Goal: Task Accomplishment & Management: Complete application form

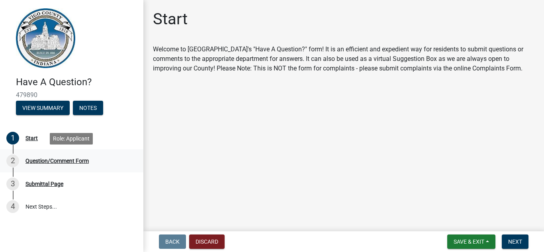
click at [39, 160] on div "Question/Comment Form" at bounding box center [56, 161] width 63 height 6
click at [514, 244] on span "Next" at bounding box center [515, 241] width 14 height 6
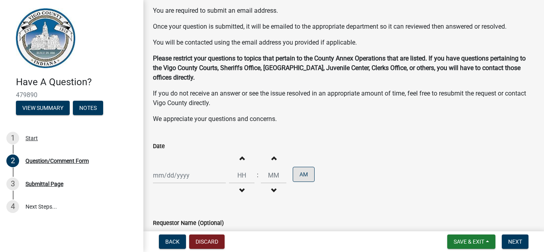
scroll to position [67, 0]
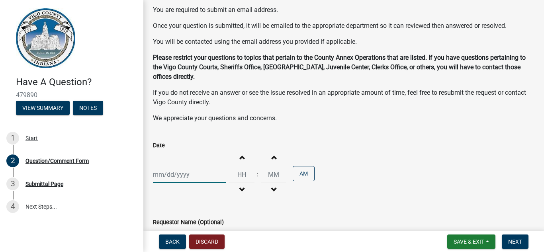
click at [165, 176] on div at bounding box center [189, 174] width 73 height 16
select select "9"
select select "2025"
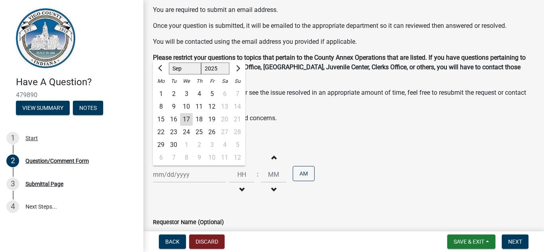
click at [187, 119] on div "17" at bounding box center [186, 119] width 13 height 13
type input "[DATE]"
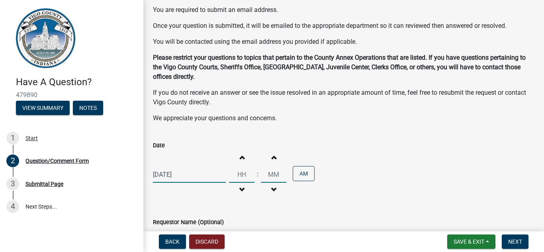
click at [248, 175] on input "Hours" at bounding box center [241, 174] width 25 height 16
click at [246, 175] on input "Hours" at bounding box center [241, 174] width 25 height 16
type input "12"
click at [279, 179] on input "Minutes" at bounding box center [273, 174] width 25 height 16
type input "53"
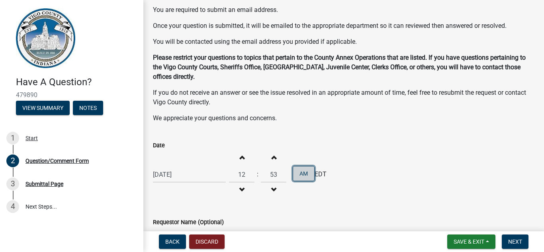
click at [306, 174] on button "AM" at bounding box center [303, 173] width 22 height 15
click at [348, 193] on div "[DATE] Increment hours 12 Decrement hours : Increment minutes 53 Decrement minu…" at bounding box center [343, 174] width 381 height 49
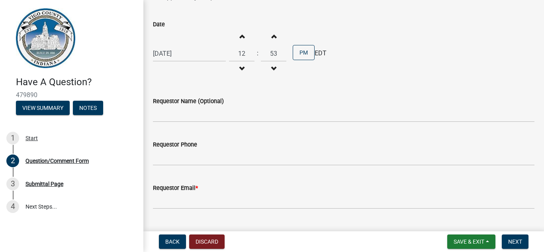
scroll to position [190, 0]
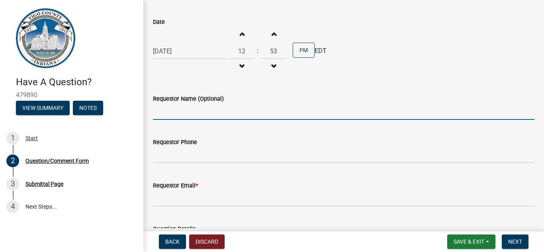
click at [215, 111] on input "Requestor Name (Optional)" at bounding box center [343, 111] width 381 height 16
type input "[PERSON_NAME]"
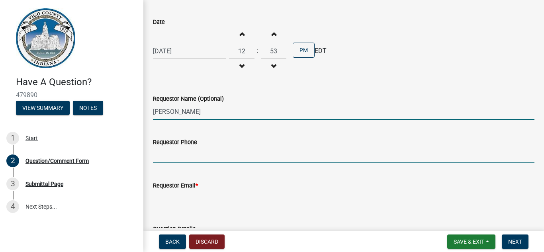
click at [214, 151] on input "Requestor Phone" at bounding box center [343, 155] width 381 height 16
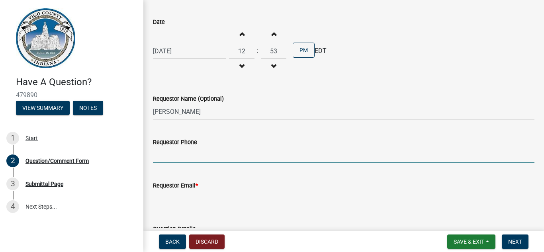
click at [217, 153] on input "Requestor Phone" at bounding box center [343, 155] width 381 height 16
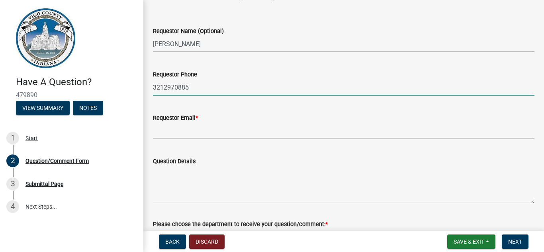
scroll to position [259, 0]
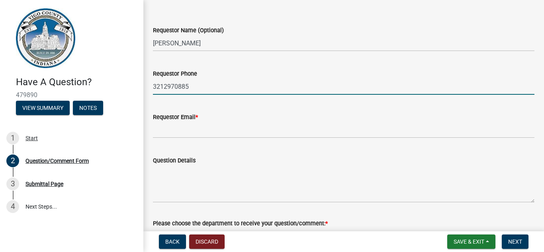
type input "3212970885"
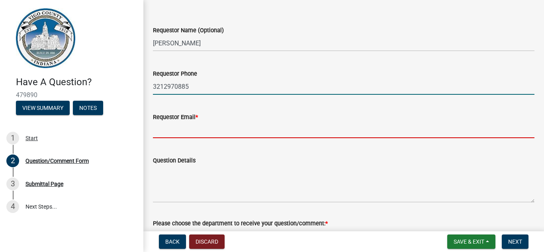
click at [175, 132] on input "Requestor Email *" at bounding box center [343, 130] width 381 height 16
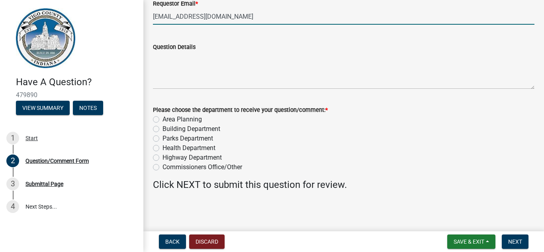
scroll to position [368, 0]
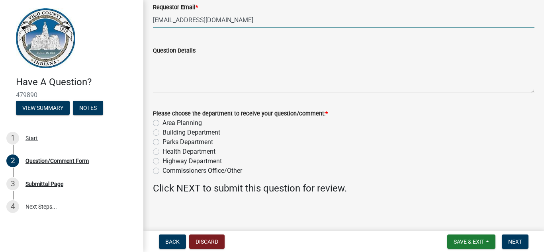
type input "[EMAIL_ADDRESS][DOMAIN_NAME]"
click at [159, 171] on div "Commissioners Office/Other" at bounding box center [343, 171] width 381 height 10
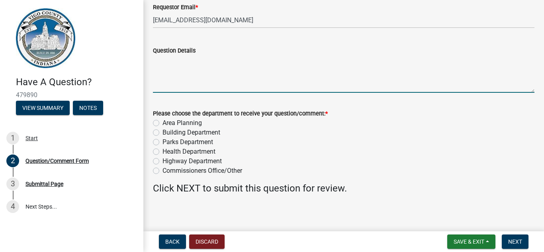
click at [189, 61] on textarea "Question Details" at bounding box center [343, 73] width 381 height 37
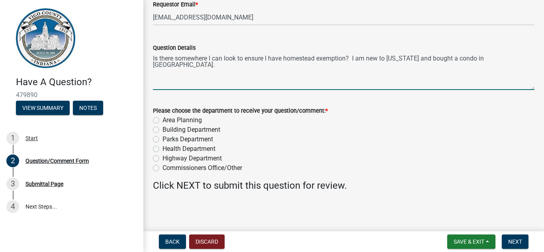
scroll to position [372, 0]
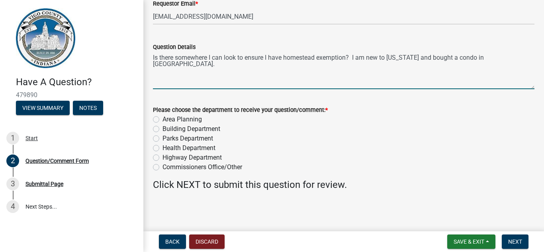
type textarea "Is there somewhere I can look to ensure I have homestead exemption? I am new to…"
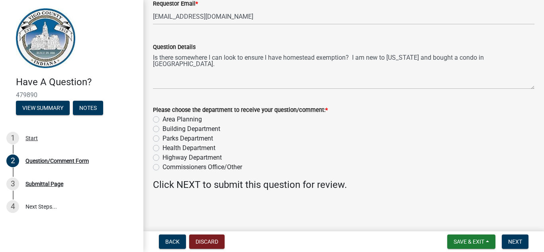
click at [162, 168] on label "Commissioners Office/Other" at bounding box center [202, 167] width 80 height 10
click at [162, 168] on input "Commissioners Office/Other" at bounding box center [164, 164] width 5 height 5
radio input "true"
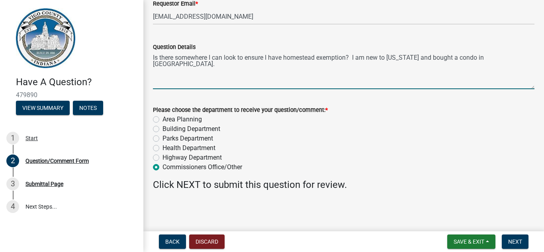
click at [252, 70] on textarea "Is there somewhere I can look to ensure I have homestead exemption? I am new to…" at bounding box center [343, 70] width 381 height 37
click at [174, 72] on textarea "Is there somewhere I can look to ensure I have homestead exemption? I am new to…" at bounding box center [343, 70] width 381 height 37
click at [514, 60] on textarea "Is there somewhere I can look to ensure I have homestead exemption? I am new to…" at bounding box center [343, 70] width 381 height 37
type textarea "Is there somewhere I can look to ensure I have homestead exemption? I am new to…"
click at [507, 240] on button "Next" at bounding box center [514, 241] width 27 height 14
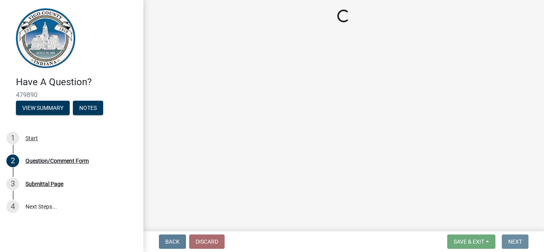
scroll to position [0, 0]
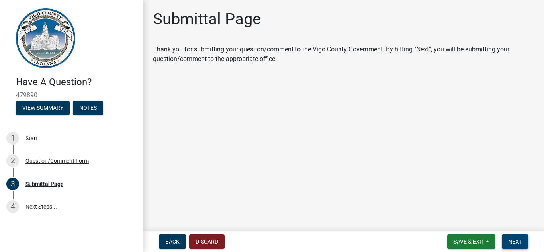
click at [516, 241] on span "Next" at bounding box center [515, 241] width 14 height 6
